Goal: Navigation & Orientation: Go to known website

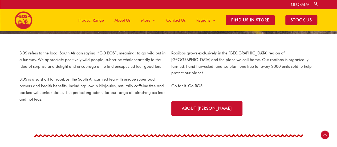
scroll to position [49, 0]
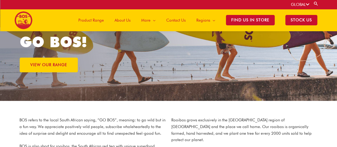
click at [102, 17] on span "Product Range" at bounding box center [91, 20] width 26 height 16
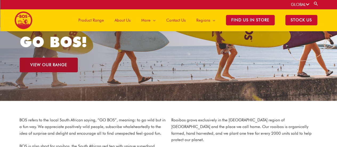
click at [37, 63] on span "VIEW OUR RANGE" at bounding box center [48, 65] width 37 height 4
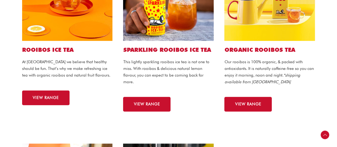
scroll to position [133, 0]
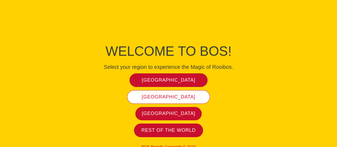
click at [175, 100] on link "France" at bounding box center [168, 97] width 83 height 14
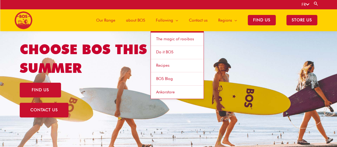
scroll to position [22, 0]
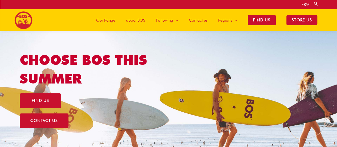
click at [107, 20] on font "Our Range" at bounding box center [105, 20] width 19 height 5
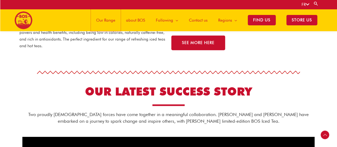
scroll to position [298, 0]
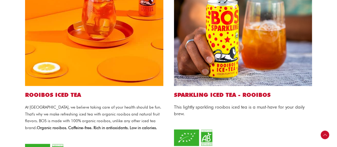
scroll to position [213, 0]
